Goal: Task Accomplishment & Management: Manage account settings

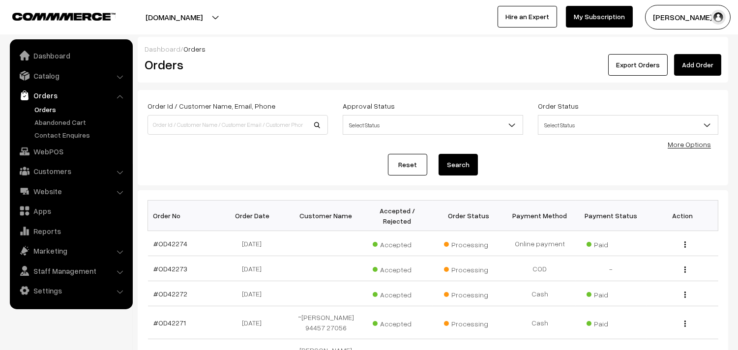
click at [42, 105] on link "Orders" at bounding box center [80, 109] width 97 height 10
click at [62, 153] on link "WebPOS" at bounding box center [70, 152] width 117 height 18
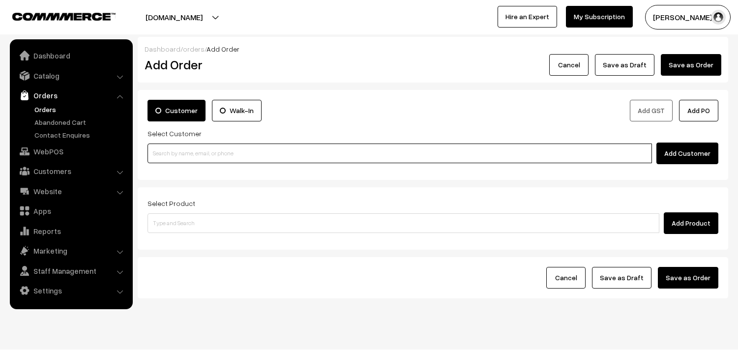
click at [194, 150] on input at bounding box center [399, 154] width 504 height 20
paste input "98412 20818"
click at [168, 148] on input "98412 20818" at bounding box center [399, 154] width 504 height 20
click at [208, 156] on input "98412 20818" at bounding box center [399, 154] width 504 height 20
paste input
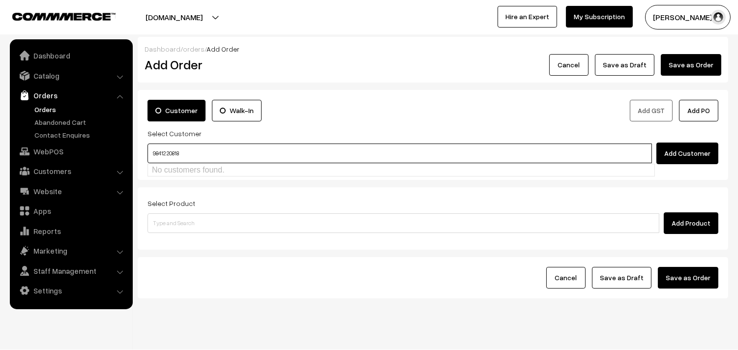
click at [166, 149] on input "98412 20818" at bounding box center [399, 154] width 504 height 20
click at [163, 170] on link "[9841220818]" at bounding box center [401, 171] width 506 height 15
type input "9841220818"
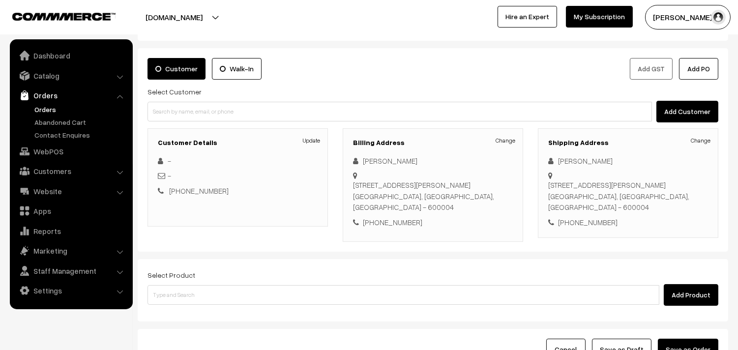
scroll to position [55, 0]
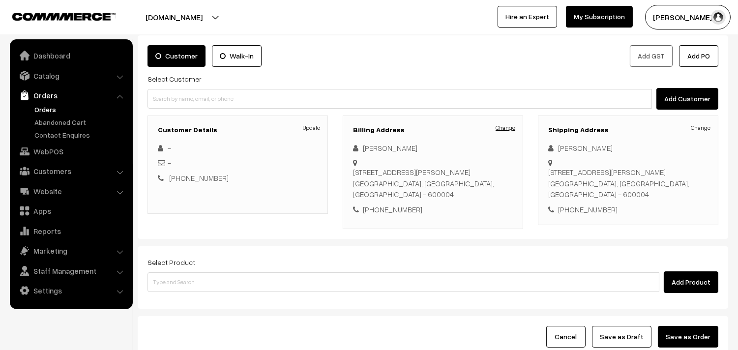
click at [500, 129] on link "Change" at bounding box center [505, 127] width 20 height 9
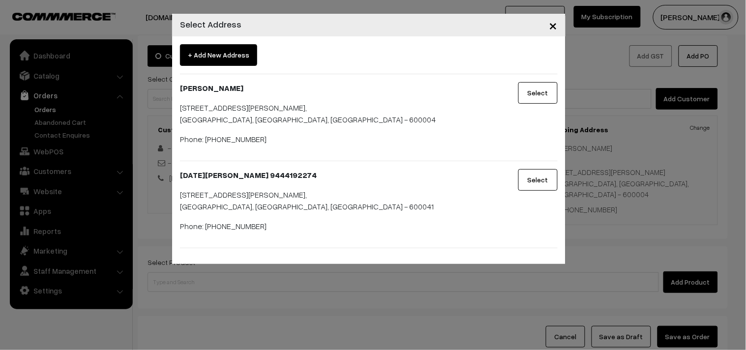
click at [548, 25] on button "×" at bounding box center [553, 25] width 24 height 30
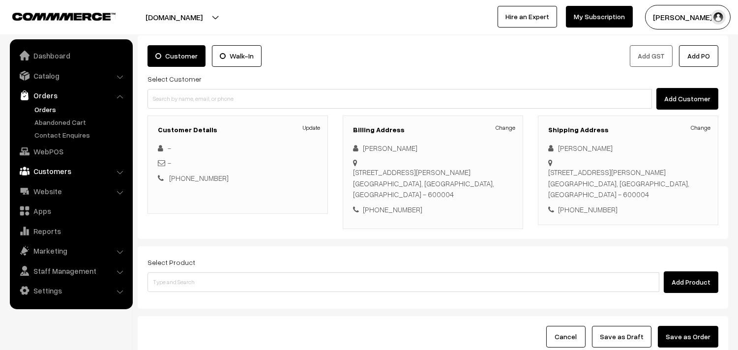
click at [48, 171] on link "Customers" at bounding box center [70, 171] width 117 height 18
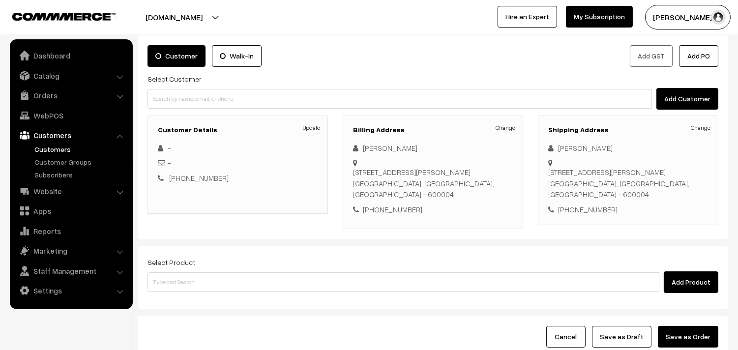
click at [48, 148] on link "Customers" at bounding box center [80, 149] width 97 height 10
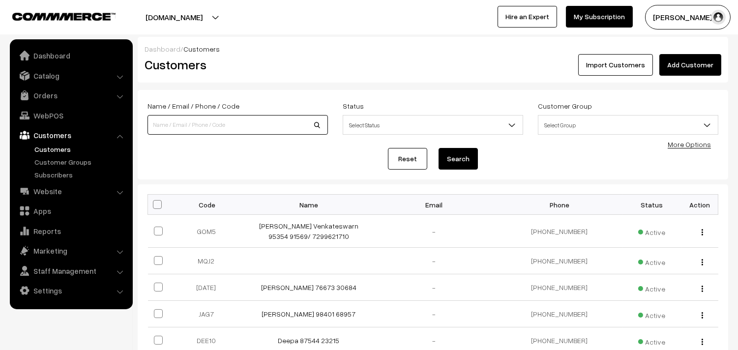
click at [218, 126] on input at bounding box center [237, 125] width 180 height 20
paste input "98412 20818"
click at [169, 120] on input "98412 20818" at bounding box center [237, 125] width 180 height 20
type input "9841220818"
click at [438, 148] on button "Search" at bounding box center [457, 159] width 39 height 22
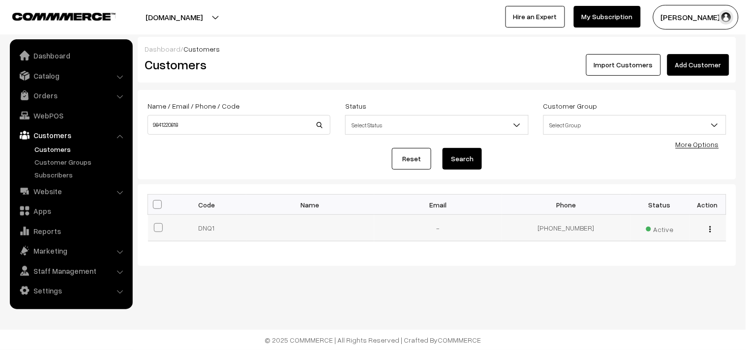
click at [708, 229] on div "view Edit Delete" at bounding box center [707, 228] width 25 height 10
click at [709, 229] on img "button" at bounding box center [709, 229] width 1 height 6
click at [645, 261] on link "Edit" at bounding box center [666, 265] width 84 height 22
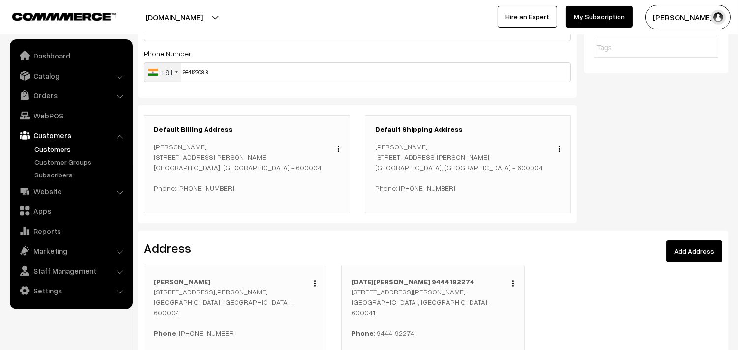
scroll to position [164, 0]
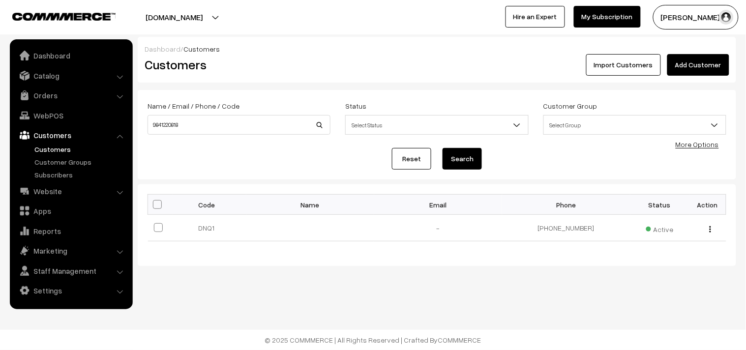
click at [51, 151] on link "Customers" at bounding box center [80, 149] width 97 height 10
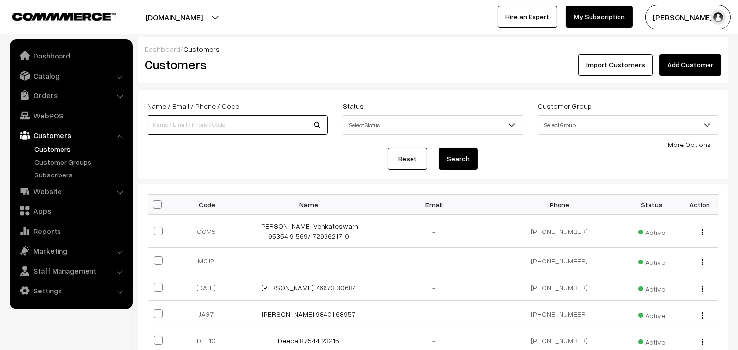
click at [216, 131] on input at bounding box center [237, 125] width 180 height 20
paste input "98412 20818"
click at [168, 118] on input "98412 20818" at bounding box center [237, 125] width 180 height 20
type input "9841220818"
click at [438, 148] on button "Search" at bounding box center [457, 159] width 39 height 22
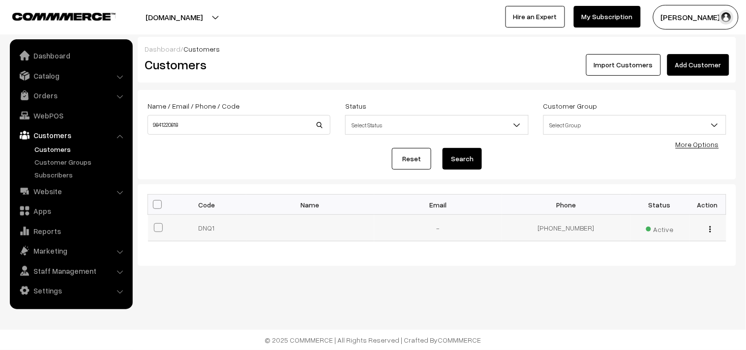
click at [210, 231] on td "DNQ1" at bounding box center [210, 228] width 74 height 27
click at [581, 227] on td "[PHONE_NUMBER]" at bounding box center [566, 228] width 128 height 27
click at [662, 232] on span "Active" at bounding box center [660, 228] width 28 height 13
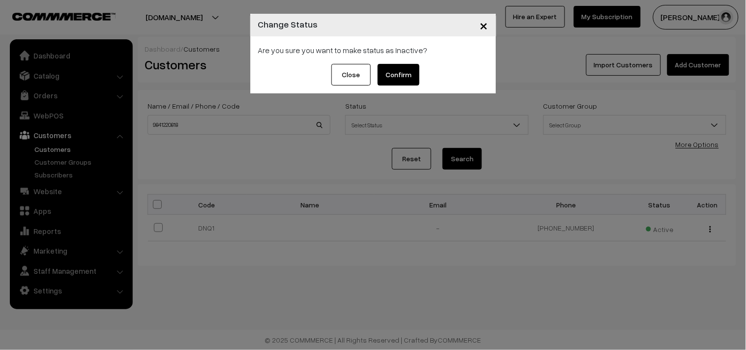
click at [484, 22] on span "×" at bounding box center [484, 25] width 8 height 18
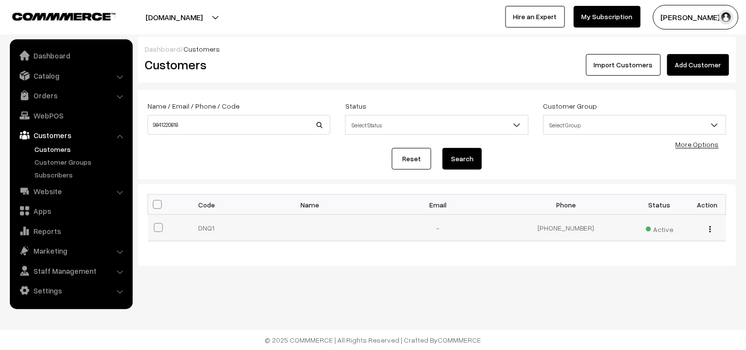
click at [566, 232] on td "[PHONE_NUMBER]" at bounding box center [566, 228] width 128 height 27
click at [710, 229] on img "button" at bounding box center [709, 229] width 1 height 6
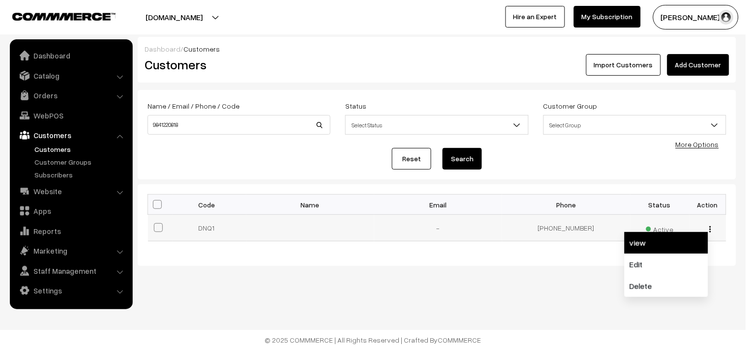
click at [655, 245] on link "view" at bounding box center [666, 243] width 84 height 22
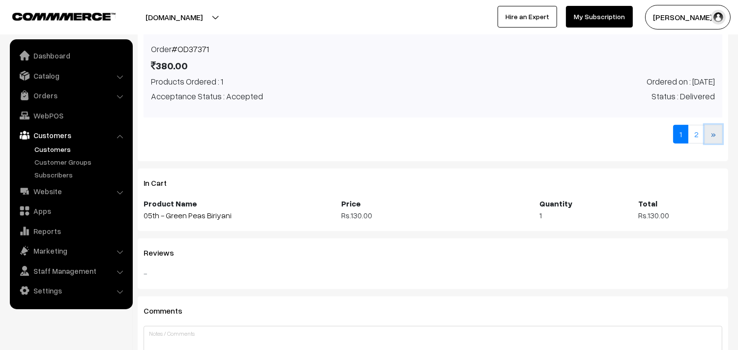
click at [712, 135] on link "»" at bounding box center [713, 134] width 18 height 19
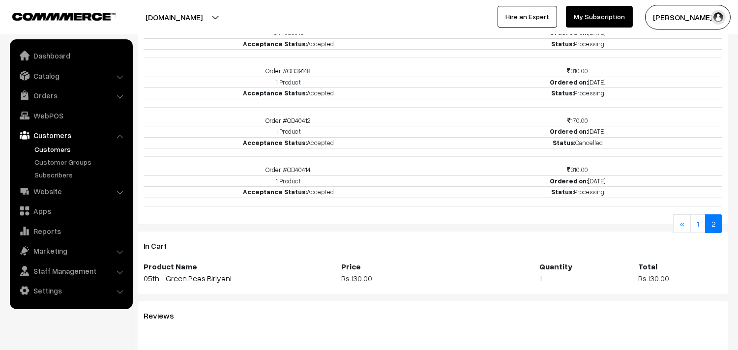
scroll to position [472, 0]
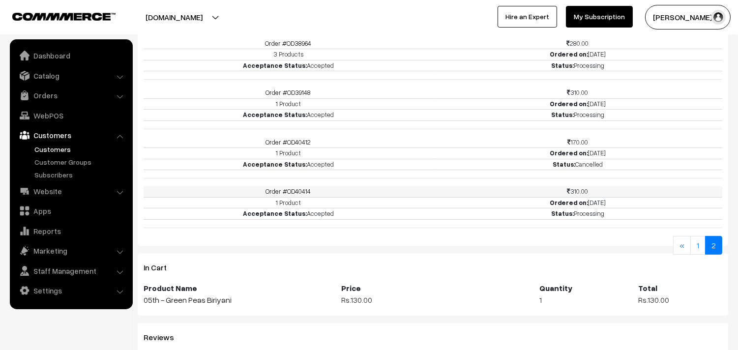
click at [292, 192] on link "Order #OD40414" at bounding box center [287, 191] width 45 height 8
click at [291, 145] on link "Order #OD40412" at bounding box center [287, 142] width 45 height 8
click at [293, 95] on link "Order #OD39148" at bounding box center [287, 92] width 45 height 8
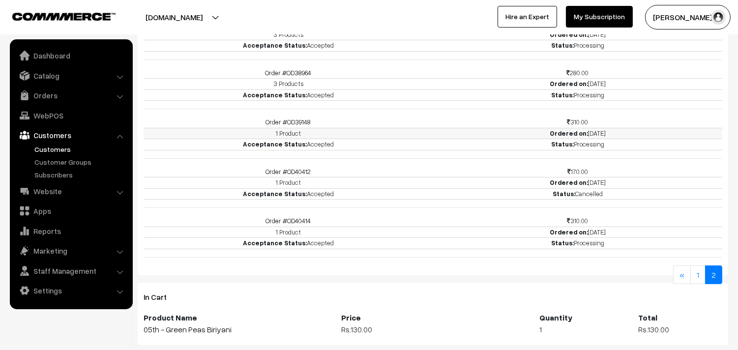
scroll to position [417, 0]
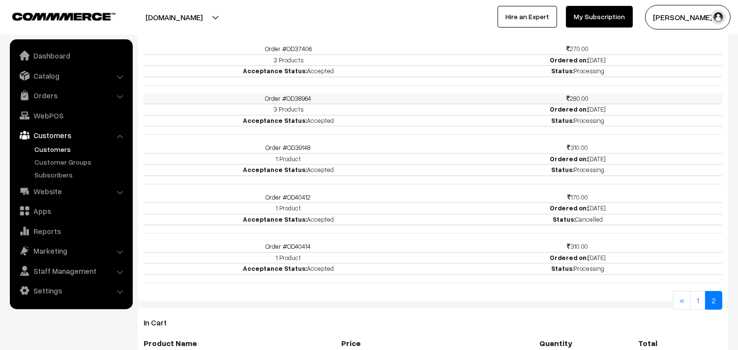
click at [301, 101] on link "Order #OD38964" at bounding box center [288, 98] width 46 height 8
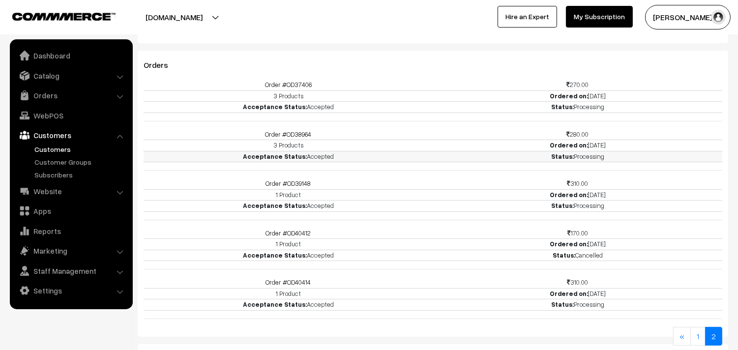
scroll to position [362, 0]
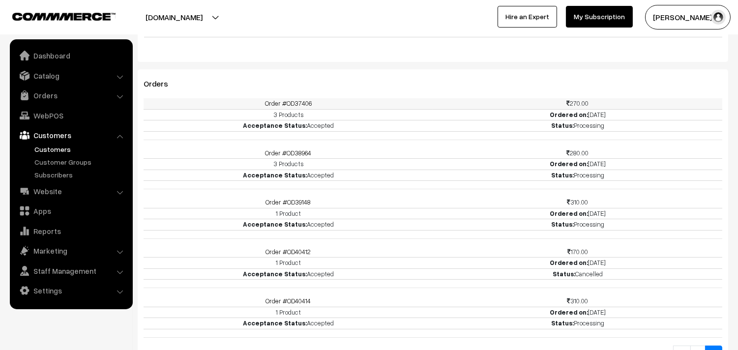
click at [292, 106] on link "Order #OD37406" at bounding box center [288, 103] width 47 height 8
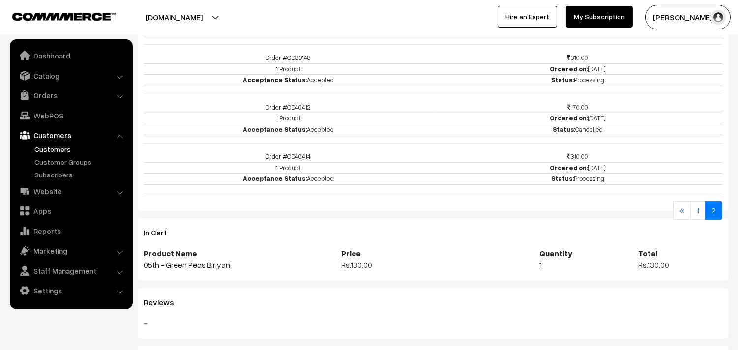
scroll to position [526, 0]
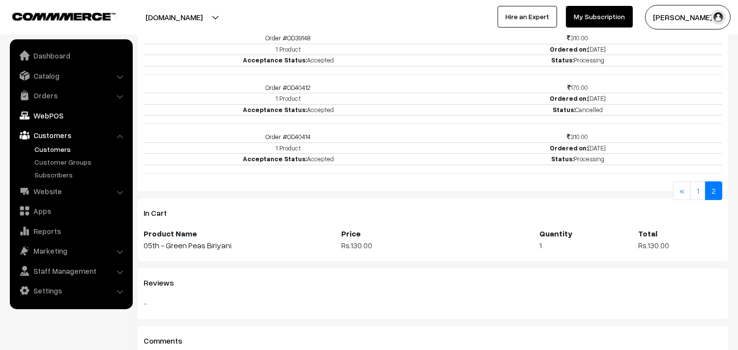
click at [42, 113] on link "WebPOS" at bounding box center [70, 116] width 117 height 18
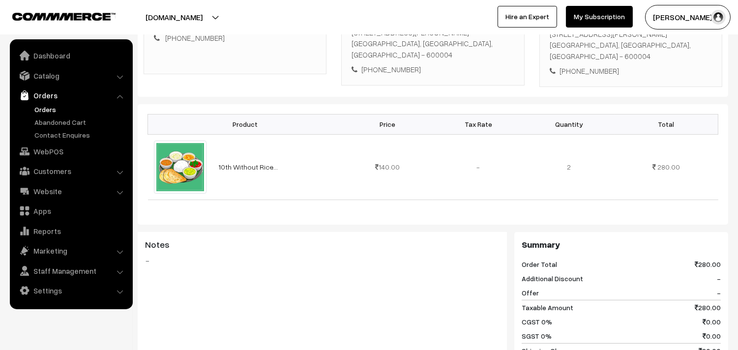
scroll to position [218, 0]
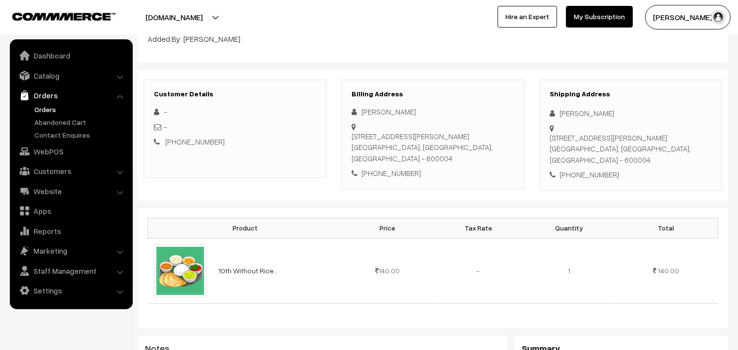
scroll to position [109, 0]
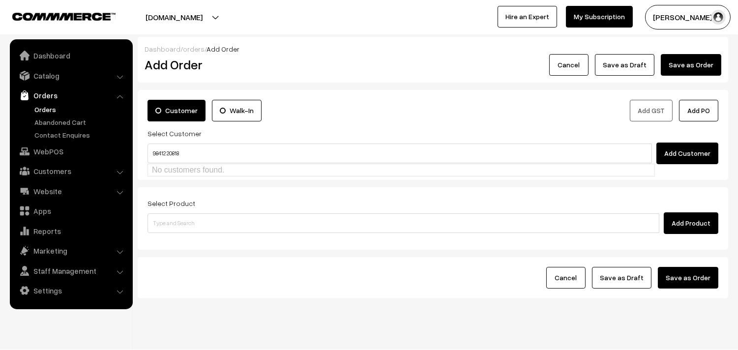
click at [169, 146] on input "98412 20818" at bounding box center [399, 154] width 504 height 20
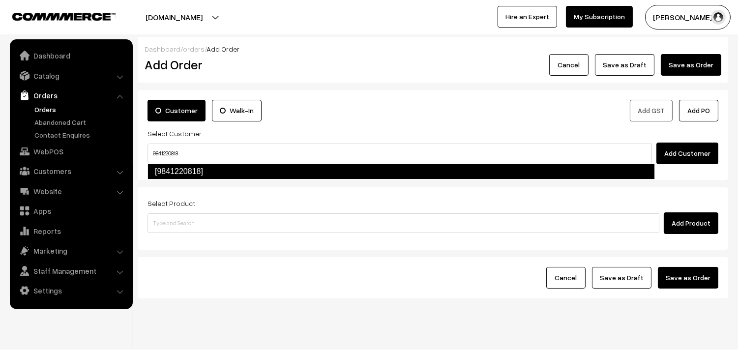
click at [165, 166] on link "[9841220818]" at bounding box center [400, 172] width 507 height 16
type input "9841220818"
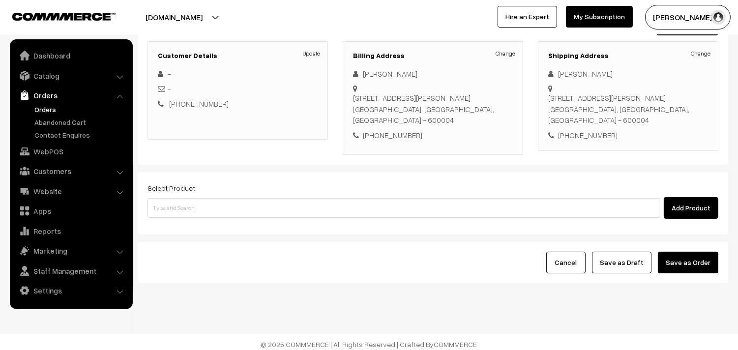
scroll to position [134, 0]
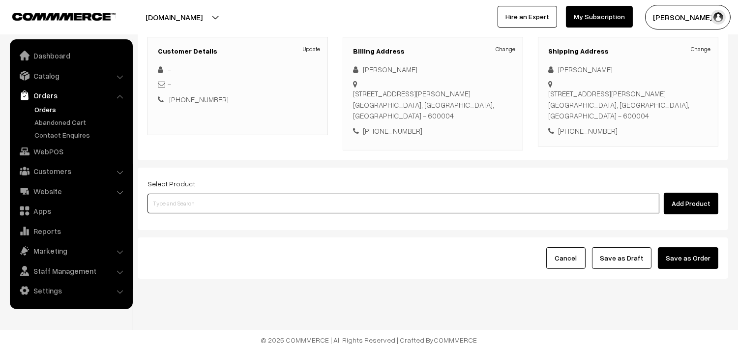
click at [188, 206] on input at bounding box center [403, 204] width 512 height 20
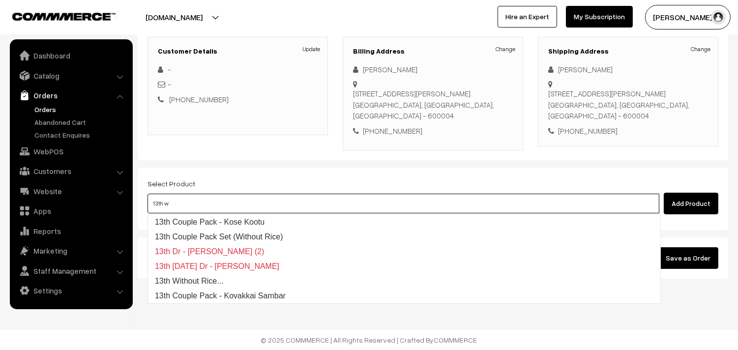
type input "13th wi"
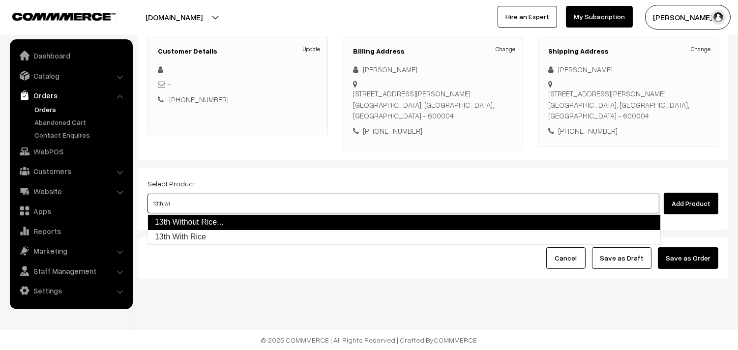
click at [178, 219] on link "13th Without Rice..." at bounding box center [403, 222] width 513 height 16
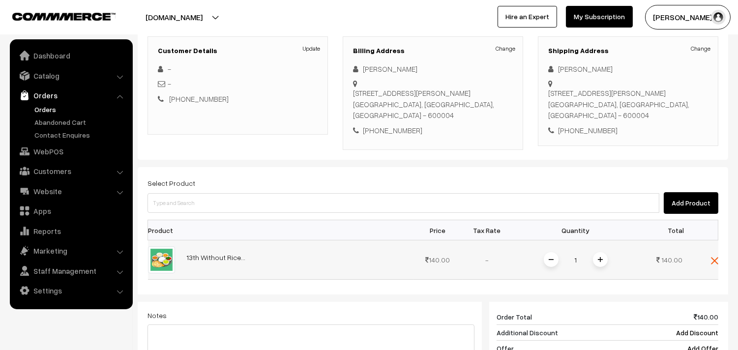
click at [593, 257] on span at bounding box center [600, 259] width 15 height 15
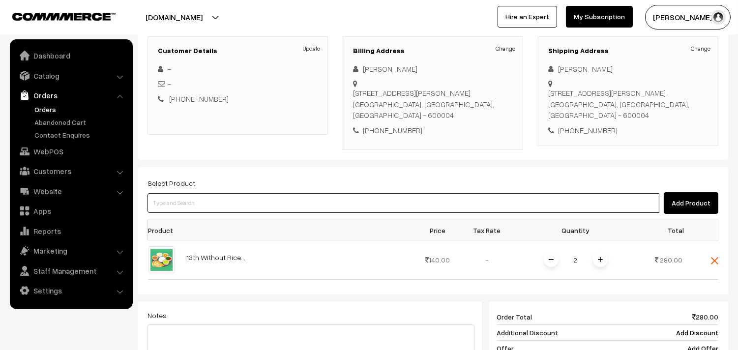
click at [286, 209] on input at bounding box center [403, 203] width 512 height 20
type input "kotham"
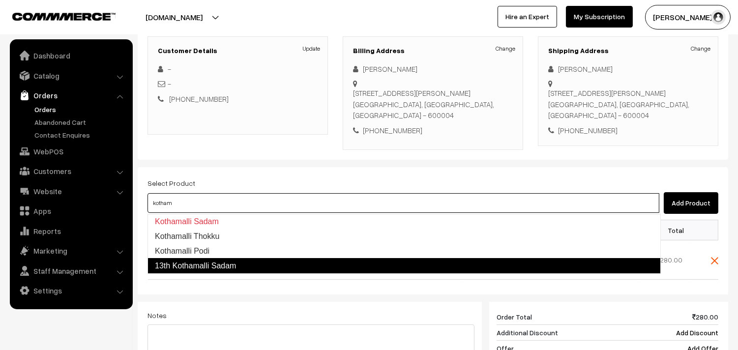
click at [274, 273] on link "13th Kothamalli Sadam" at bounding box center [403, 266] width 513 height 16
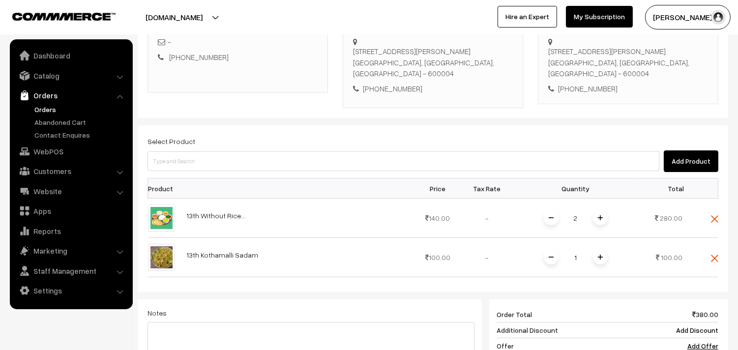
scroll to position [297, 0]
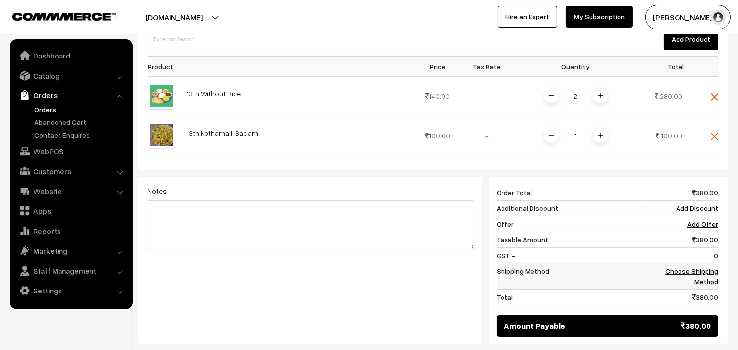
click at [689, 277] on td "Choose Shipping Method" at bounding box center [682, 276] width 71 height 26
click at [710, 283] on link "Choose Shipping Method" at bounding box center [691, 276] width 53 height 19
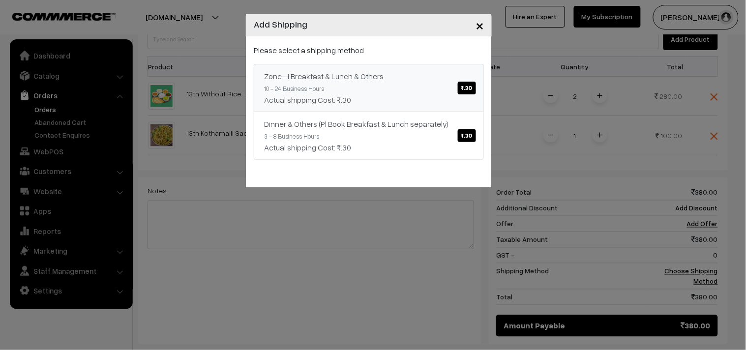
click at [327, 77] on div "Zone -1 Breakfast & Lunch & Others ₹.30" at bounding box center [368, 76] width 209 height 12
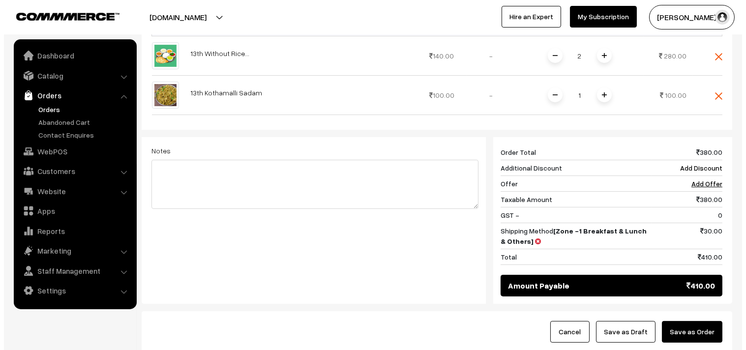
scroll to position [407, 0]
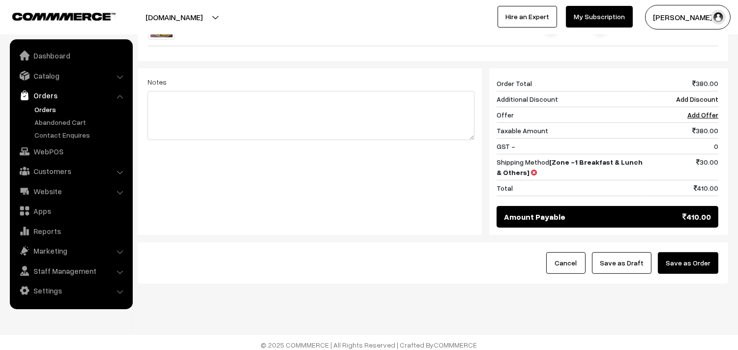
click at [680, 264] on button "Save as Order" at bounding box center [688, 263] width 60 height 22
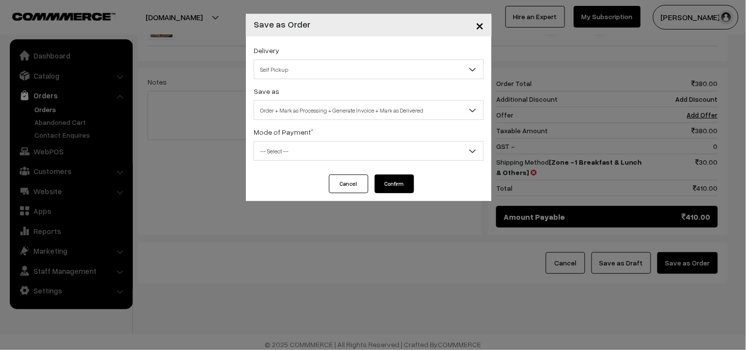
click at [258, 97] on div "Save as Order Order + Mark as Processing Order + Mark as Processing + Generate …" at bounding box center [369, 102] width 230 height 35
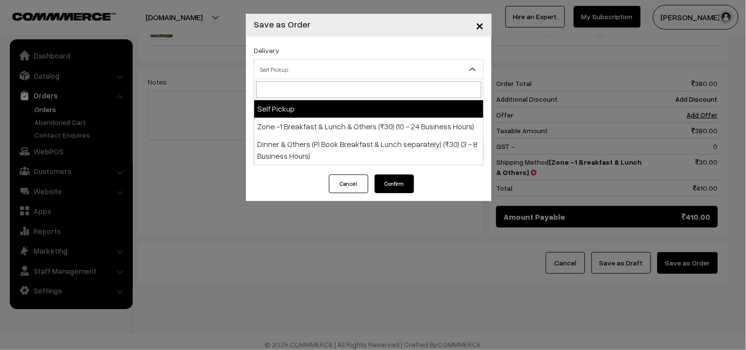
click at [293, 70] on span "Self Pickup" at bounding box center [368, 69] width 229 height 17
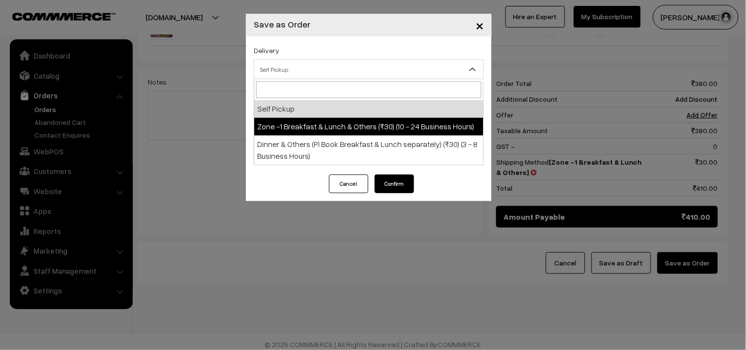
select select "ZON1"
select select "3"
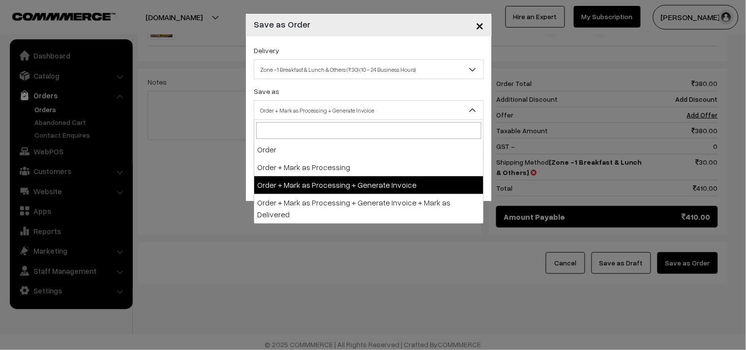
click at [321, 111] on span "Order + Mark as Processing + Generate Invoice" at bounding box center [368, 110] width 229 height 17
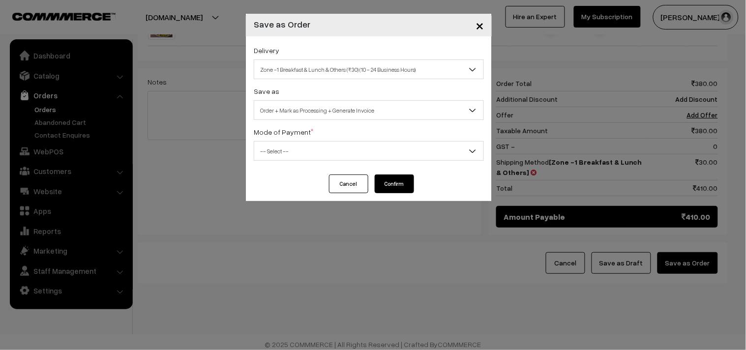
click at [314, 155] on span "-- Select --" at bounding box center [368, 151] width 229 height 17
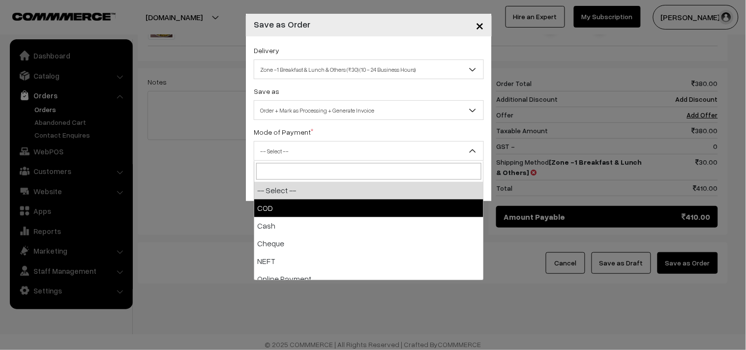
drag, startPoint x: 297, startPoint y: 209, endPoint x: 359, endPoint y: 212, distance: 61.5
select select "1"
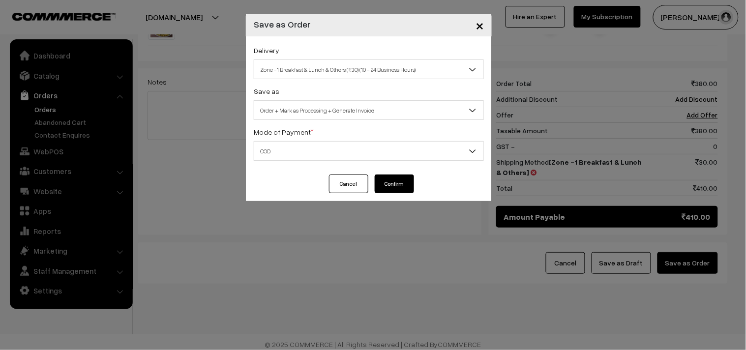
click at [390, 192] on button "Confirm" at bounding box center [394, 183] width 39 height 19
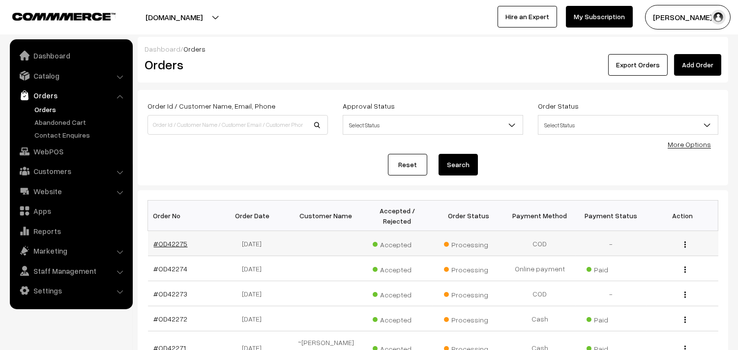
click at [178, 243] on link "#OD42275" at bounding box center [171, 243] width 34 height 8
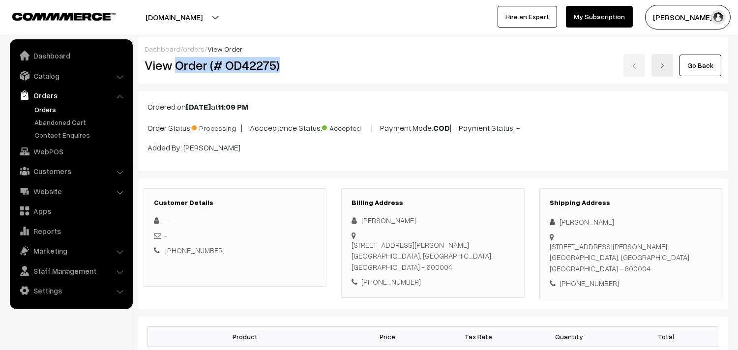
drag, startPoint x: 0, startPoint y: 0, endPoint x: 302, endPoint y: 59, distance: 307.5
click at [302, 59] on h2 "View Order (# OD42275)" at bounding box center [236, 65] width 182 height 15
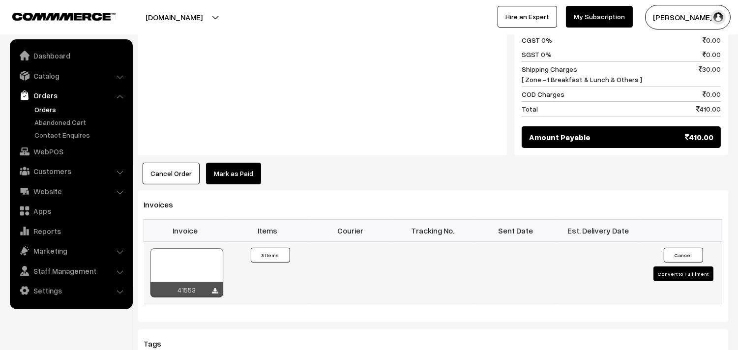
scroll to position [655, 0]
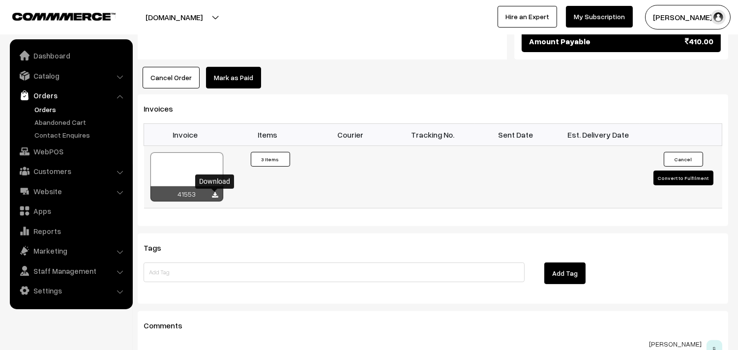
click at [213, 195] on icon at bounding box center [215, 195] width 6 height 6
click at [60, 148] on link "WebPOS" at bounding box center [70, 152] width 117 height 18
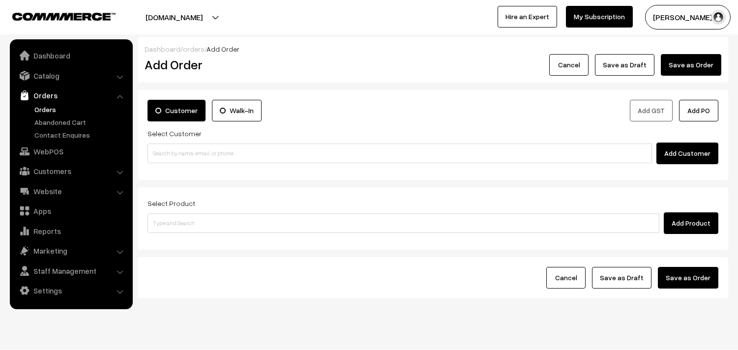
click at [188, 135] on label "Select Customer" at bounding box center [174, 133] width 54 height 10
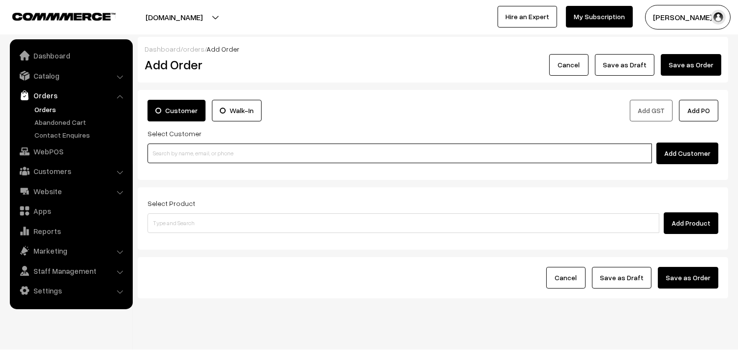
click at [178, 159] on input at bounding box center [399, 154] width 504 height 20
paste input "98206 24474"
click at [170, 147] on input "98206 24474" at bounding box center [399, 154] width 504 height 20
click at [178, 166] on link "V Subramaniam, 98206 24474 [9820624474]" at bounding box center [401, 171] width 506 height 15
type input "98206 24474"
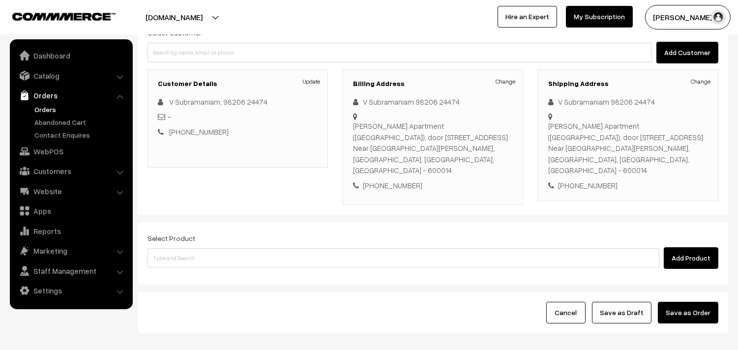
scroll to position [109, 0]
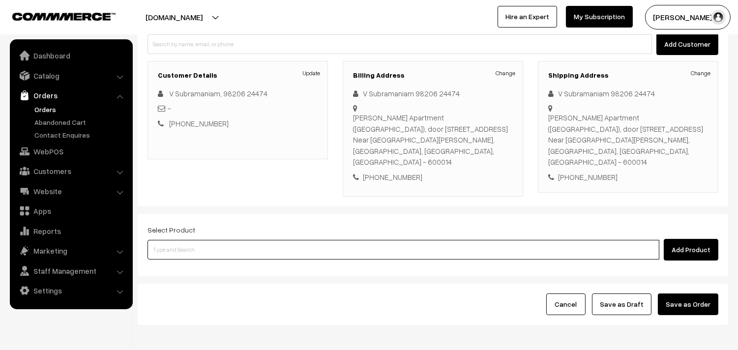
click at [207, 240] on input at bounding box center [403, 250] width 512 height 20
type input "sambar"
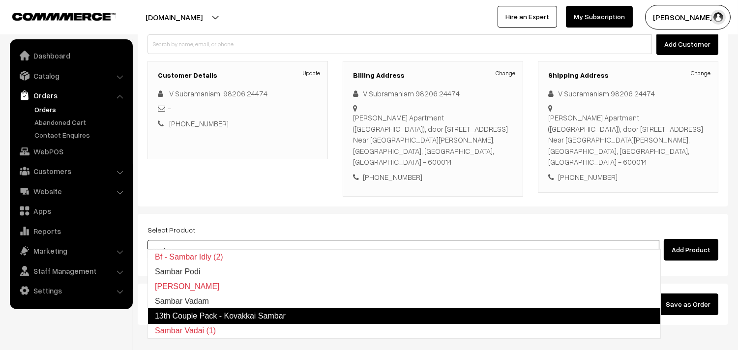
click at [208, 316] on link "13th Couple Pack - Kovakkai Sambar" at bounding box center [403, 316] width 513 height 16
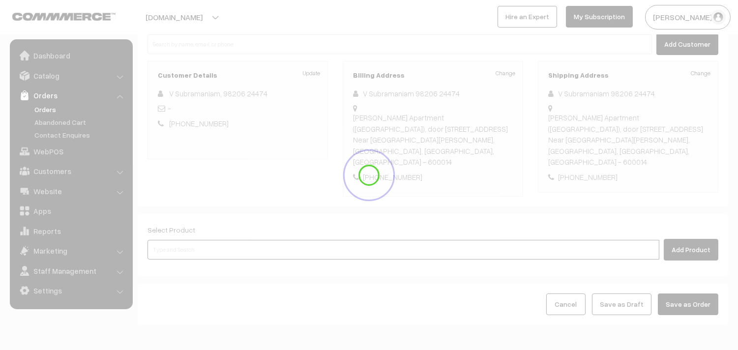
click at [209, 240] on input at bounding box center [403, 250] width 512 height 20
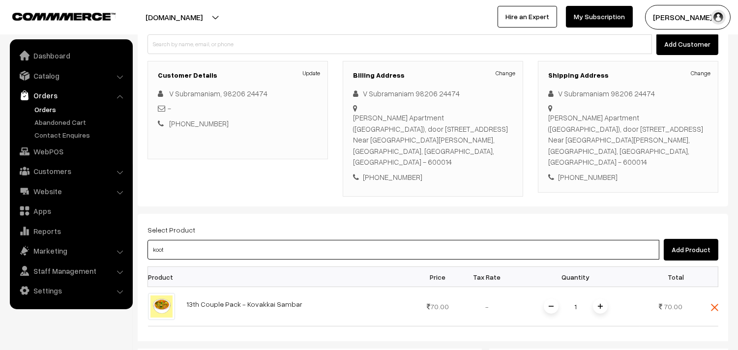
type input "kootu"
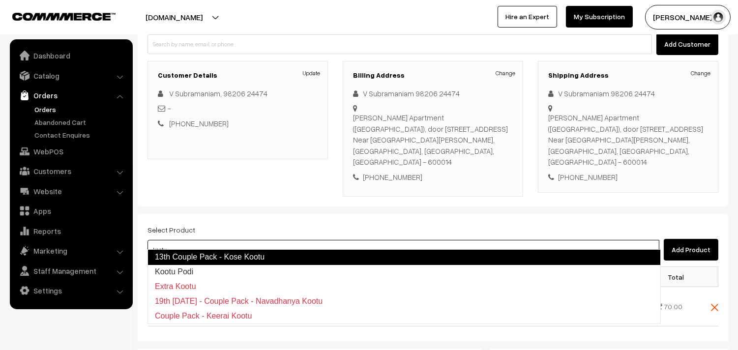
click at [218, 253] on link "13th Couple Pack - Kose Kootu" at bounding box center [403, 257] width 513 height 16
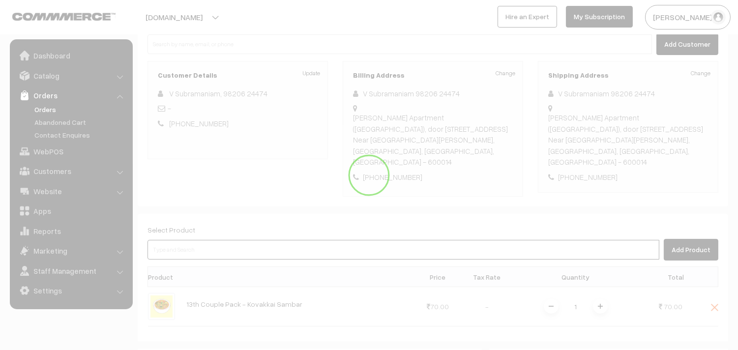
click at [218, 240] on input at bounding box center [403, 250] width 512 height 20
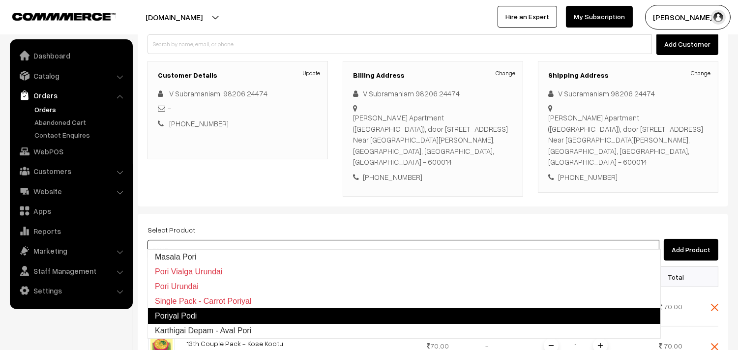
type input "poriyal"
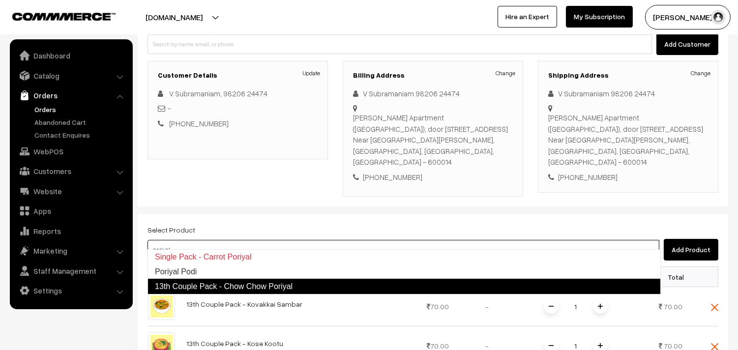
click at [244, 286] on link "13th Couple Pack - Chow Chow Poriyal" at bounding box center [403, 287] width 513 height 16
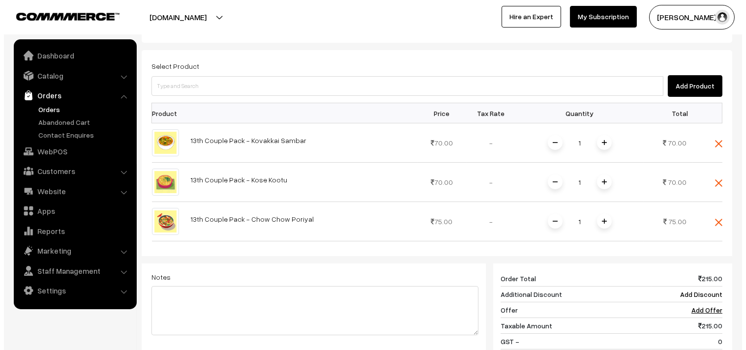
scroll to position [436, 0]
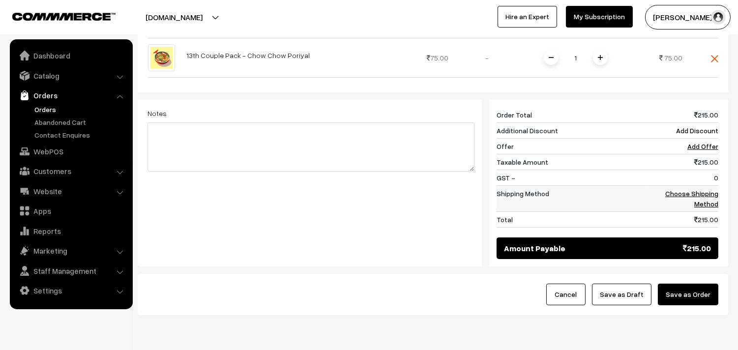
drag, startPoint x: 713, startPoint y: 188, endPoint x: 704, endPoint y: 188, distance: 8.8
click at [713, 188] on td "Choose Shipping Method" at bounding box center [682, 199] width 71 height 26
click at [680, 189] on link "Choose Shipping Method" at bounding box center [691, 198] width 53 height 19
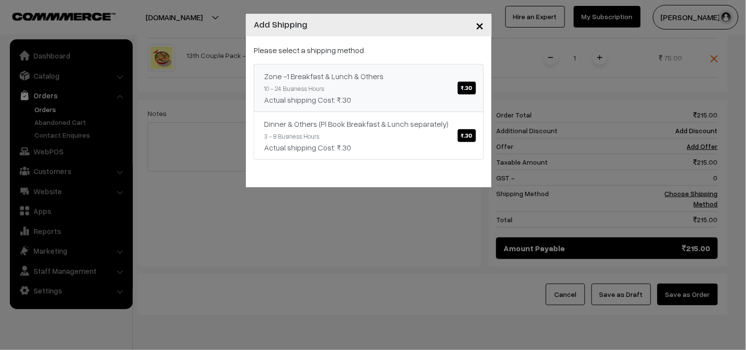
click at [404, 94] on div "Actual shipping Cost: ₹.30" at bounding box center [368, 100] width 209 height 12
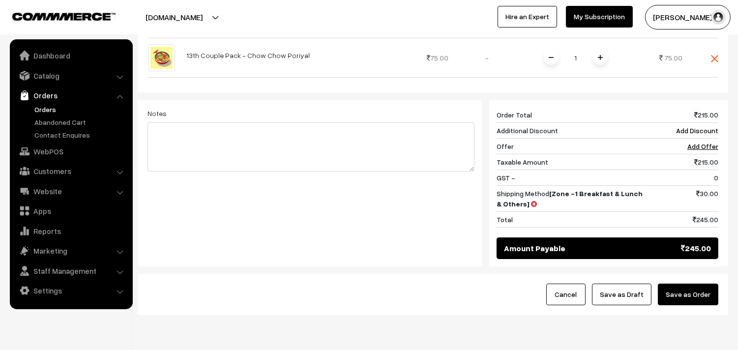
click at [677, 284] on button "Save as Order" at bounding box center [688, 295] width 60 height 22
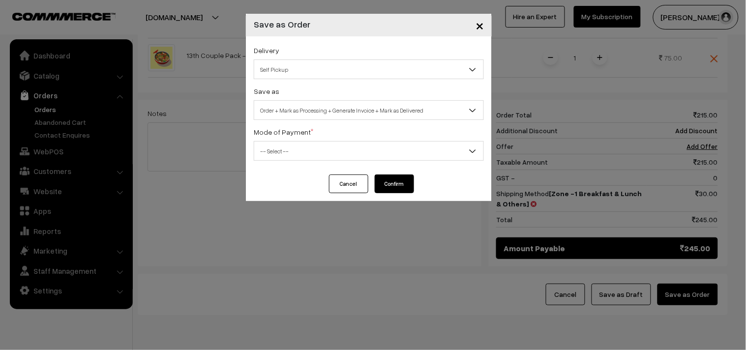
click at [303, 71] on span "Self Pickup" at bounding box center [368, 69] width 229 height 17
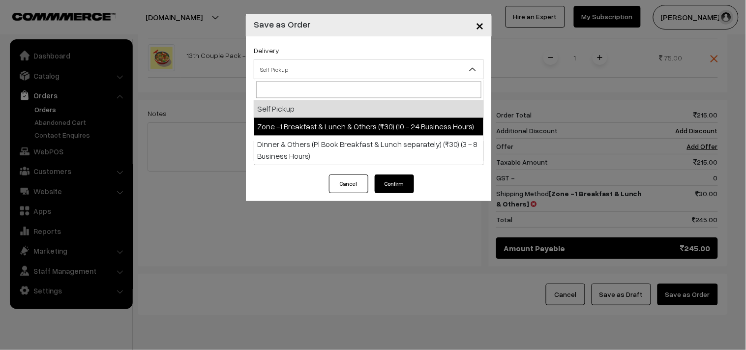
select select "ZON1"
select select "3"
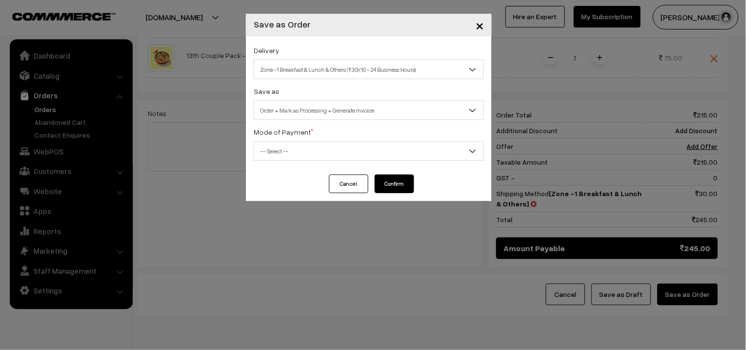
click at [308, 122] on div "Delivery Self Pickup Zone -1 Breakfast & Lunch & Others (₹30) (10 - 24 Business…" at bounding box center [369, 105] width 246 height 138
click at [311, 125] on div "Delivery Self Pickup Zone -1 Breakfast & Lunch & Others (₹30) (10 - 24 Business…" at bounding box center [369, 105] width 246 height 138
drag, startPoint x: 317, startPoint y: 111, endPoint x: 318, endPoint y: 116, distance: 4.9
click at [318, 113] on span "Order + Mark as Processing + Generate Invoice" at bounding box center [368, 110] width 229 height 17
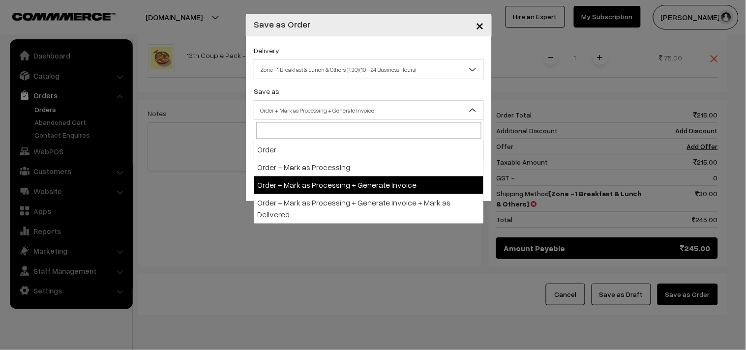
drag, startPoint x: 311, startPoint y: 173, endPoint x: 311, endPoint y: 180, distance: 7.4
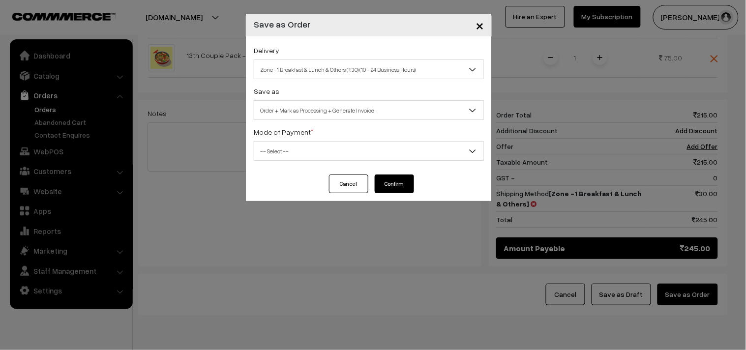
click at [303, 153] on span "-- Select --" at bounding box center [368, 151] width 229 height 17
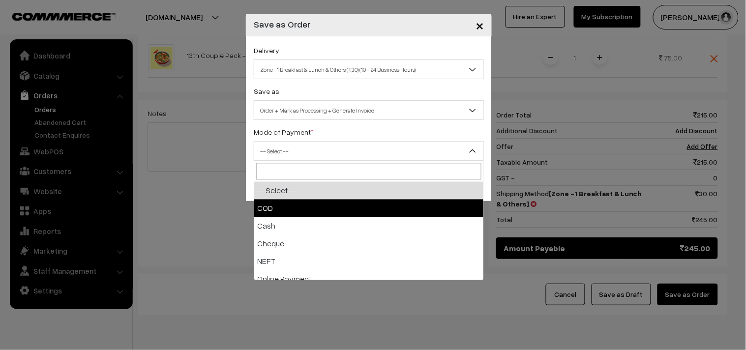
drag, startPoint x: 291, startPoint y: 207, endPoint x: 423, endPoint y: 198, distance: 132.0
select select "1"
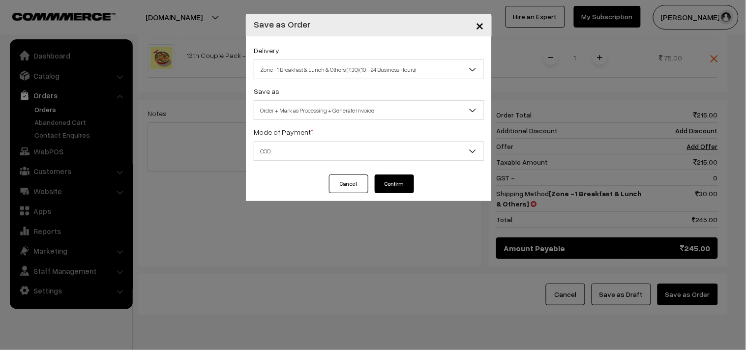
click at [388, 174] on button "Confirm" at bounding box center [394, 183] width 39 height 19
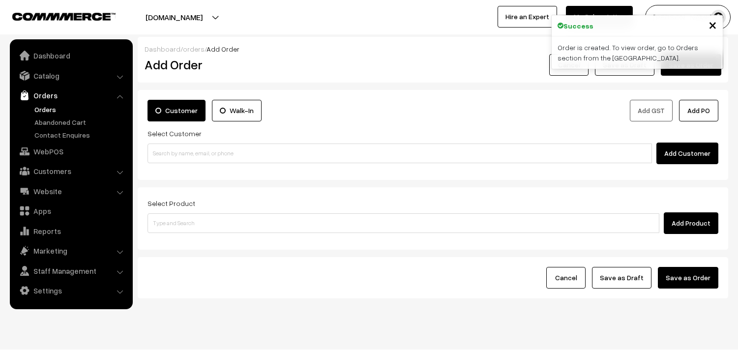
click at [52, 107] on link "Orders" at bounding box center [80, 109] width 97 height 10
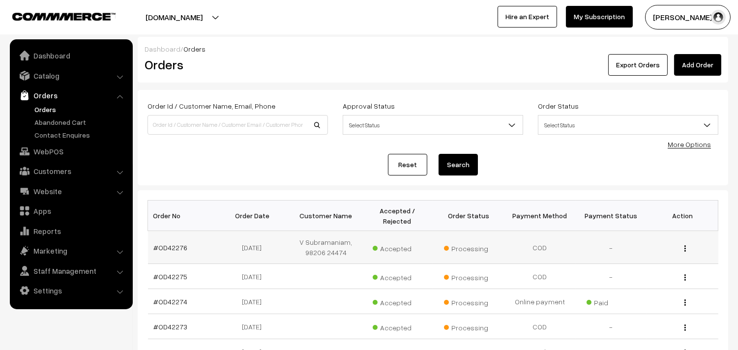
click at [169, 241] on td "#OD42276" at bounding box center [183, 247] width 71 height 33
click at [170, 243] on link "#OD42276" at bounding box center [171, 247] width 34 height 8
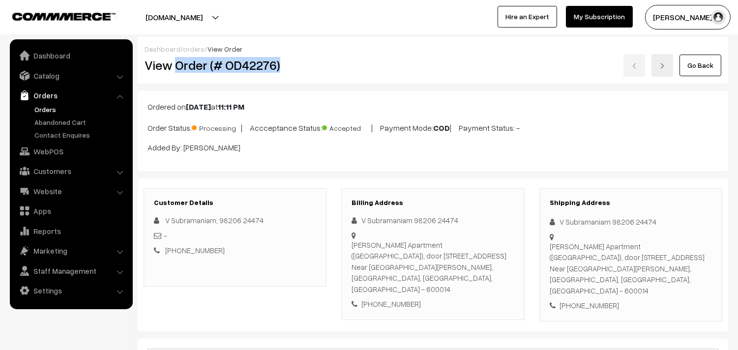
click at [310, 60] on h2 "View Order (# OD42276)" at bounding box center [236, 65] width 182 height 15
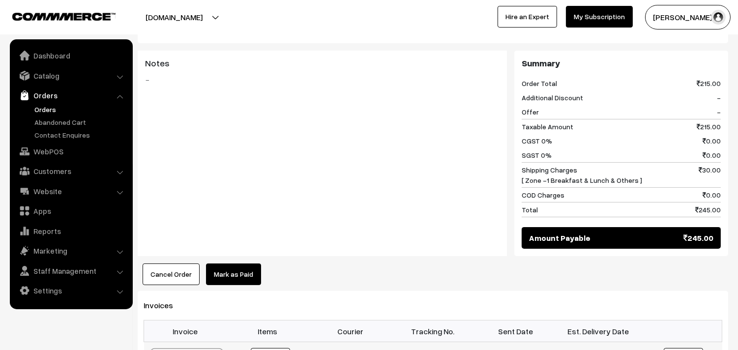
scroll to position [655, 0]
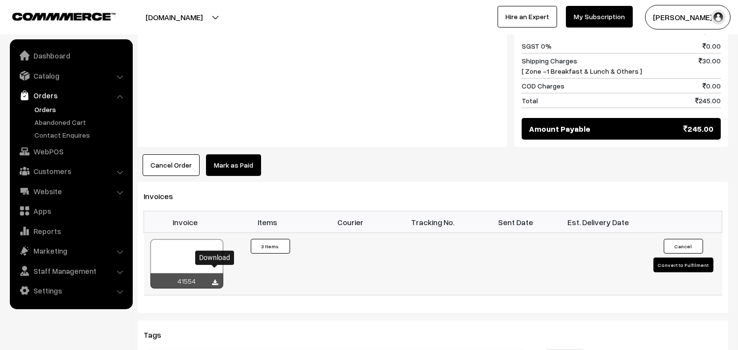
click at [214, 280] on icon at bounding box center [215, 283] width 6 height 6
click at [193, 240] on div at bounding box center [186, 263] width 73 height 49
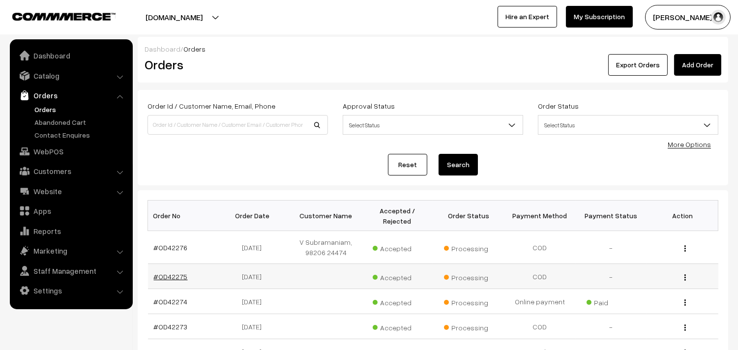
click at [175, 276] on link "#OD42275" at bounding box center [171, 276] width 34 height 8
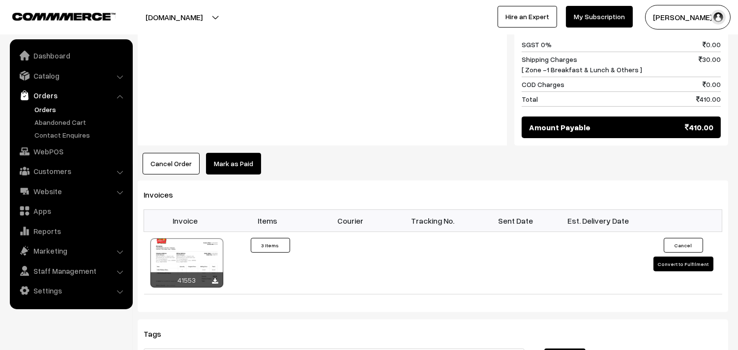
scroll to position [601, 0]
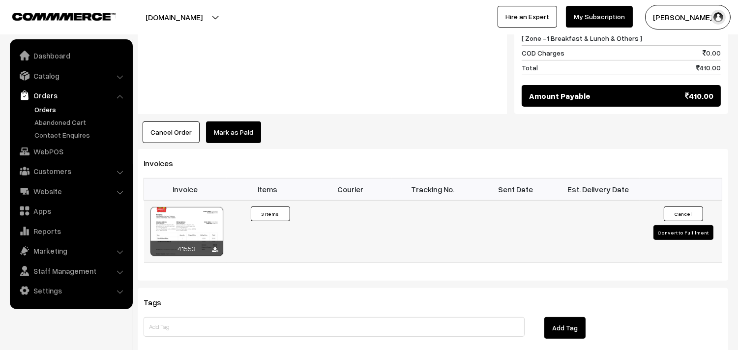
click at [214, 215] on div at bounding box center [186, 231] width 73 height 49
